Goal: Find specific page/section: Find specific page/section

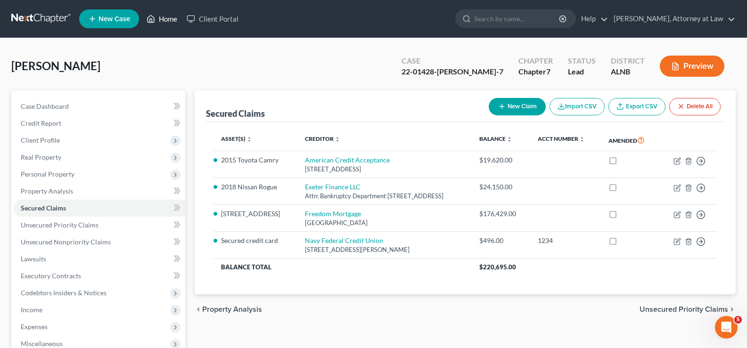
click at [167, 13] on link "Home" at bounding box center [162, 18] width 40 height 17
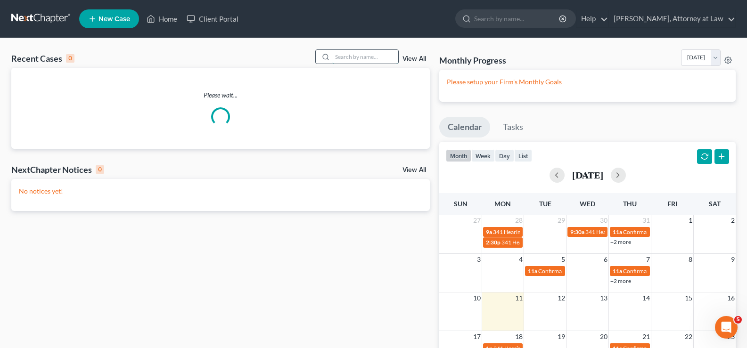
click at [350, 58] on input "search" at bounding box center [365, 57] width 66 height 14
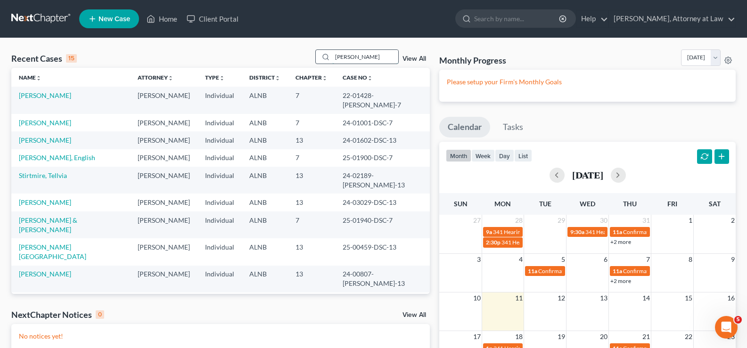
type input "[PERSON_NAME]"
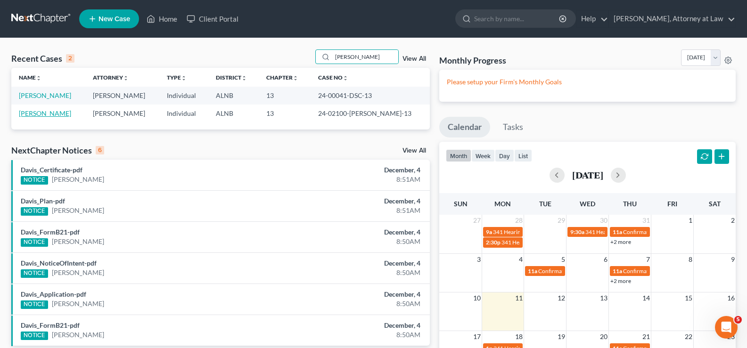
click at [31, 117] on td "[PERSON_NAME]" at bounding box center [48, 113] width 74 height 17
click at [32, 115] on link "[PERSON_NAME]" at bounding box center [45, 113] width 52 height 8
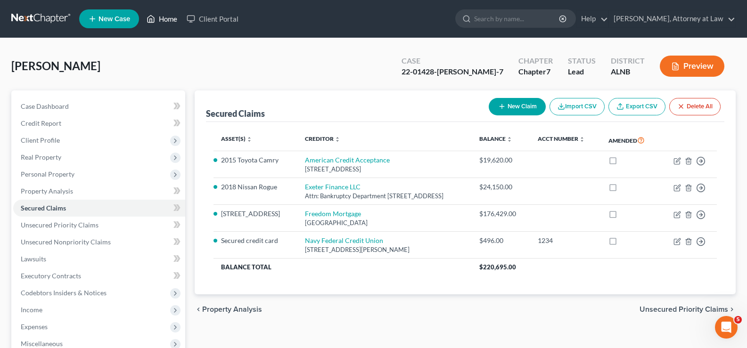
click at [167, 17] on link "Home" at bounding box center [162, 18] width 40 height 17
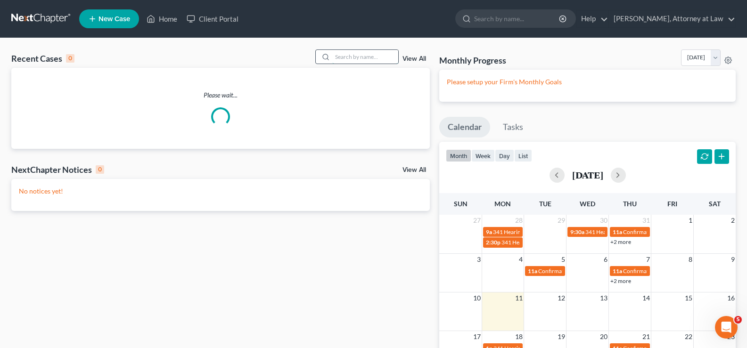
click at [349, 50] on input "search" at bounding box center [365, 57] width 66 height 14
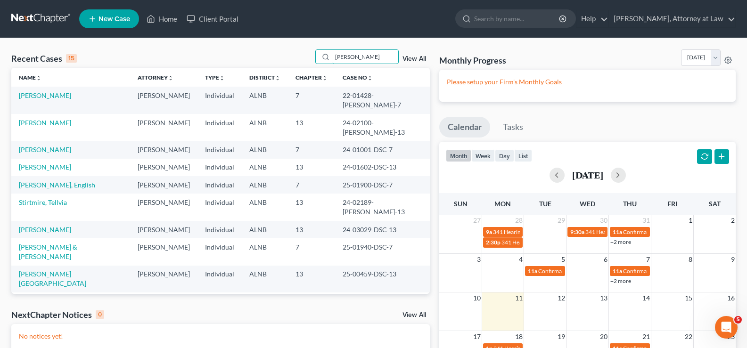
type input "[PERSON_NAME]"
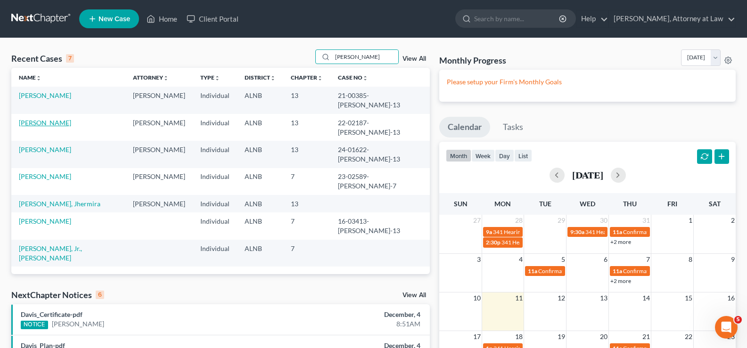
click at [40, 119] on link "[PERSON_NAME]" at bounding box center [45, 123] width 52 height 8
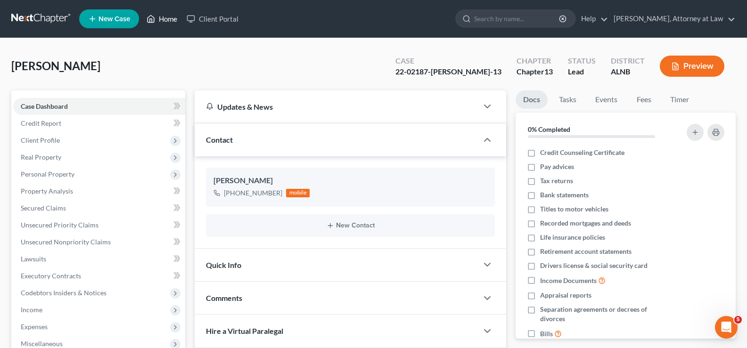
click at [165, 16] on link "Home" at bounding box center [162, 18] width 40 height 17
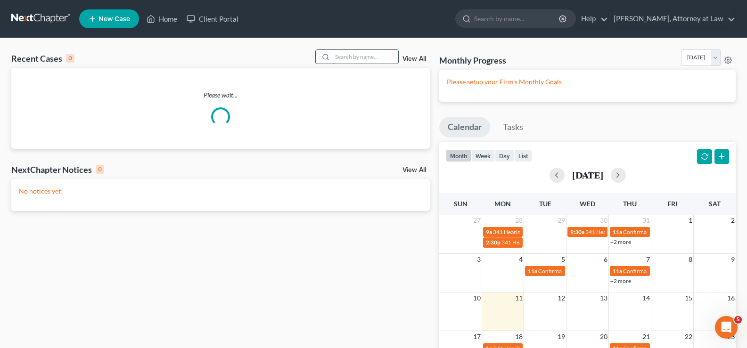
click at [359, 60] on input "search" at bounding box center [365, 57] width 66 height 14
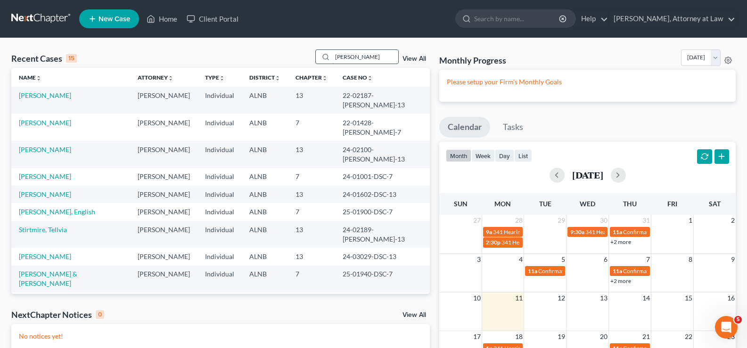
type input "[PERSON_NAME]"
